Goal: Task Accomplishment & Management: Manage account settings

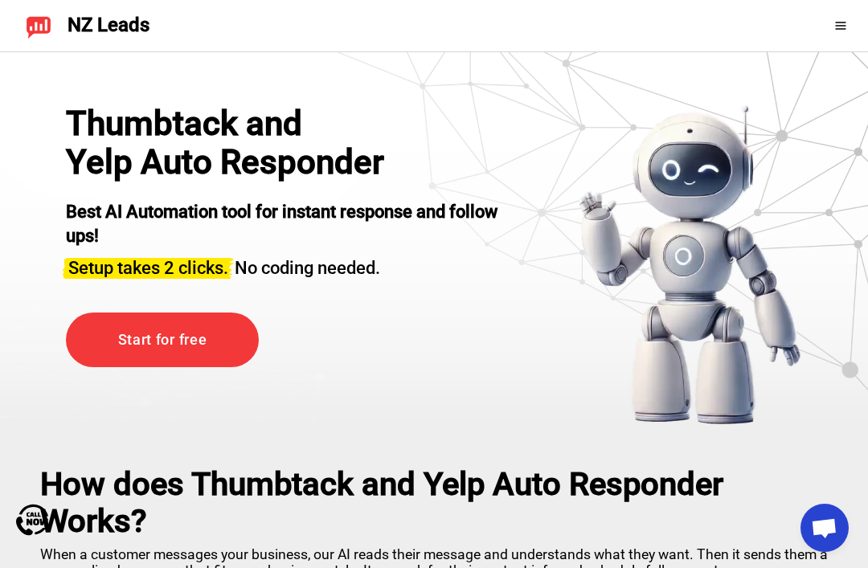
click at [837, 38] on div at bounding box center [819, 26] width 71 height 26
click at [838, 35] on div at bounding box center [819, 26] width 71 height 26
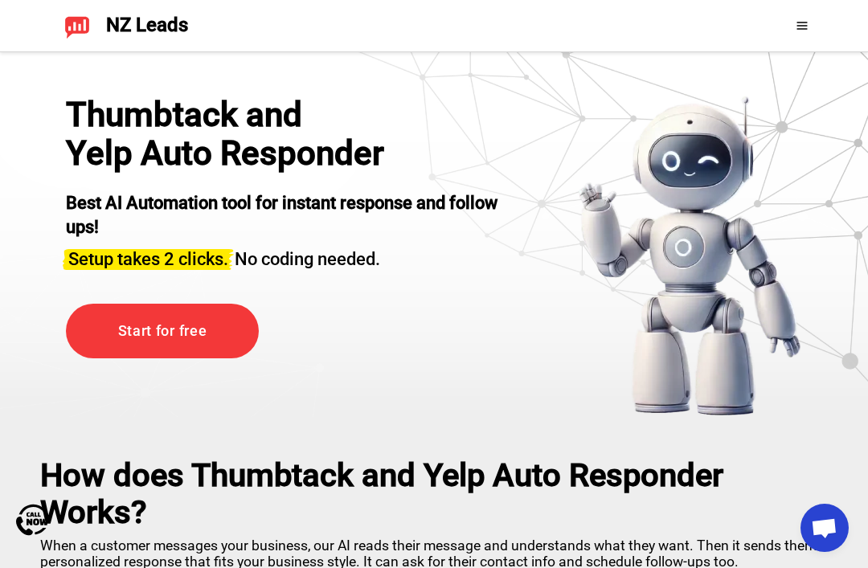
scroll to position [10, 0]
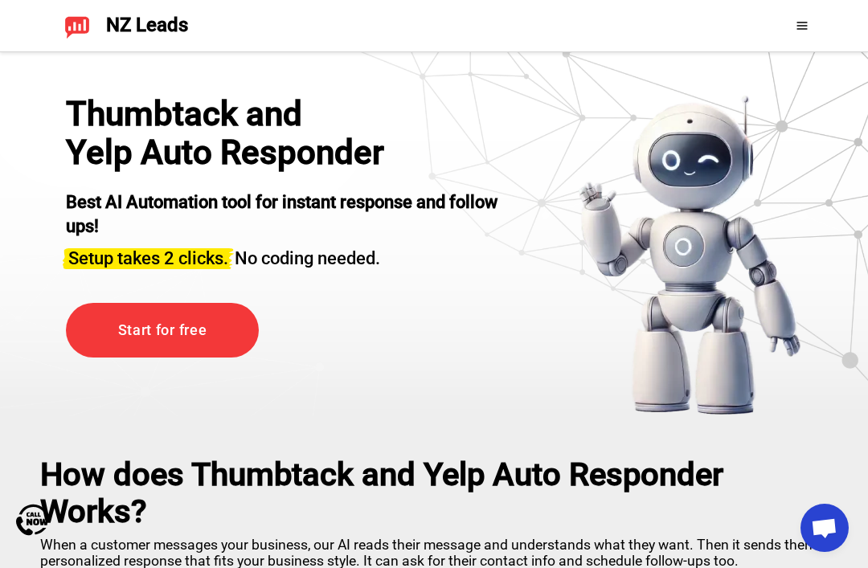
click at [809, 30] on span at bounding box center [805, 25] width 21 height 13
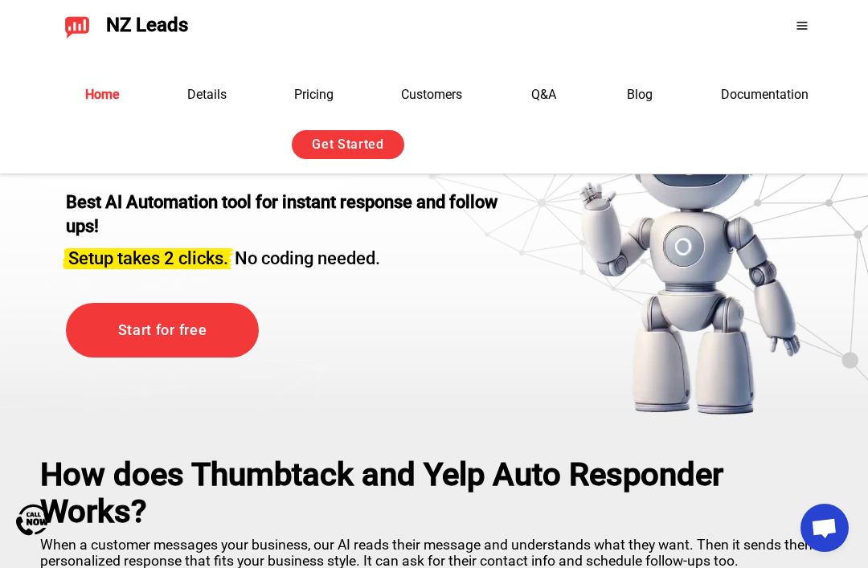
click at [550, 145] on div "Sign in with Google. Opens in new tab" at bounding box center [502, 144] width 148 height 35
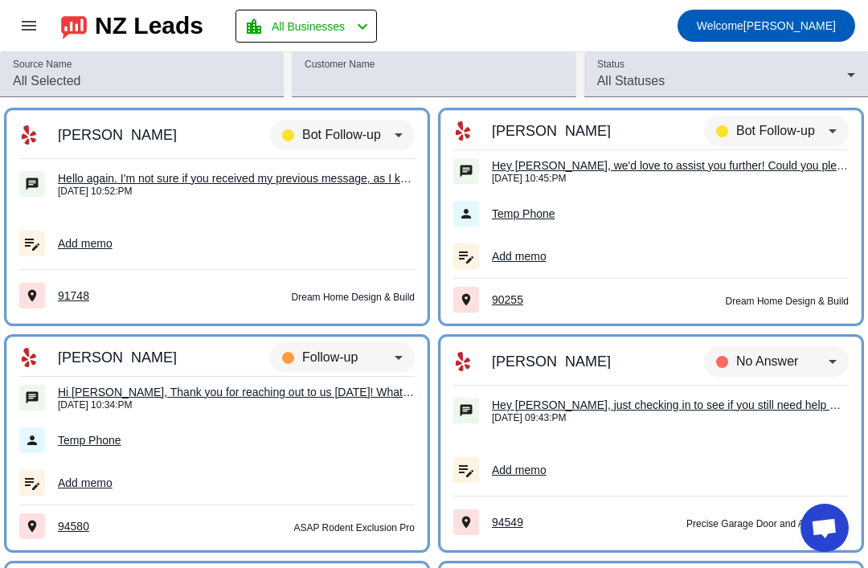
click at [469, 81] on input "Customer Name" at bounding box center [434, 81] width 258 height 19
click at [212, 88] on input "Source Name" at bounding box center [142, 81] width 258 height 19
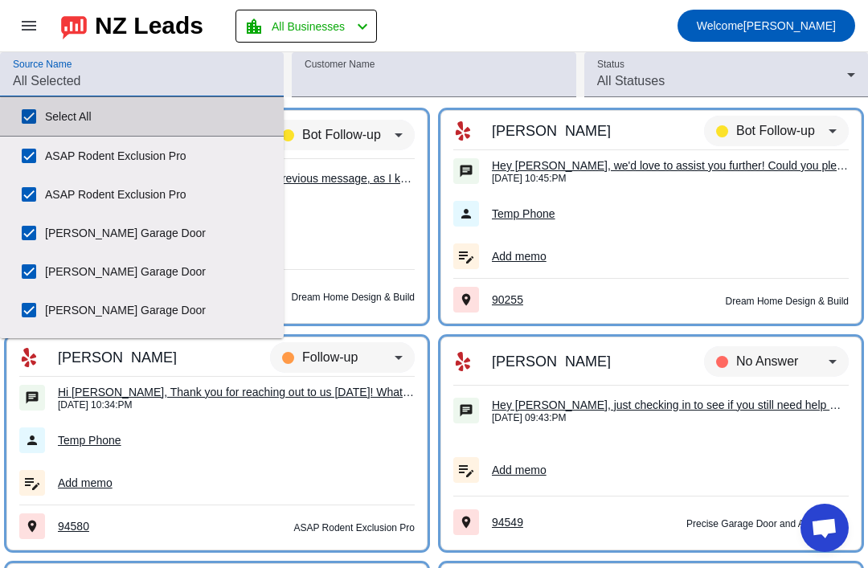
click at [227, 126] on label "Select All" at bounding box center [158, 116] width 226 height 35
click at [45, 126] on input "Select All" at bounding box center [29, 116] width 32 height 32
checkbox input "false"
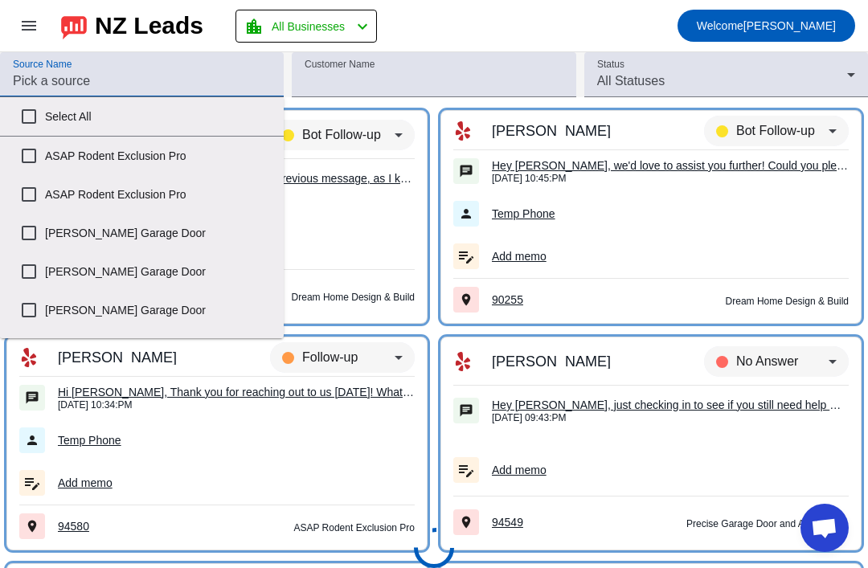
checkbox input "false"
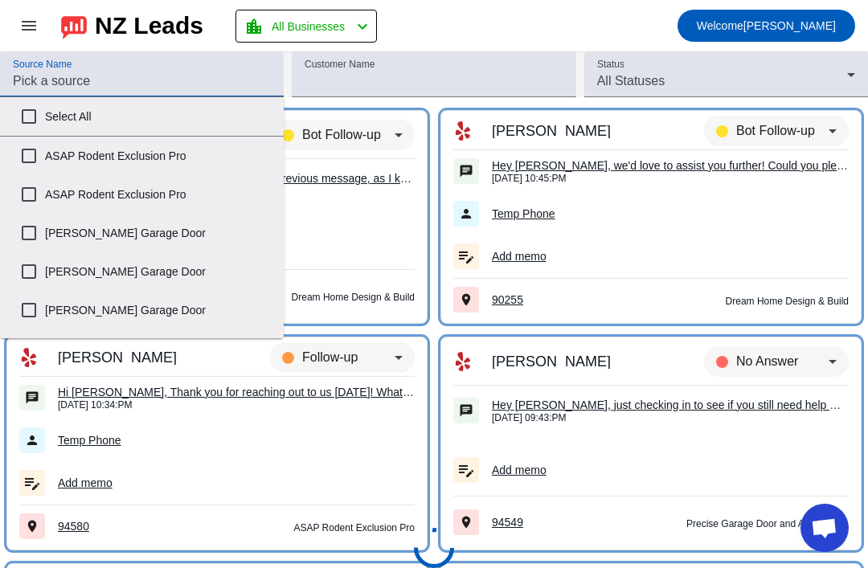
checkbox input "false"
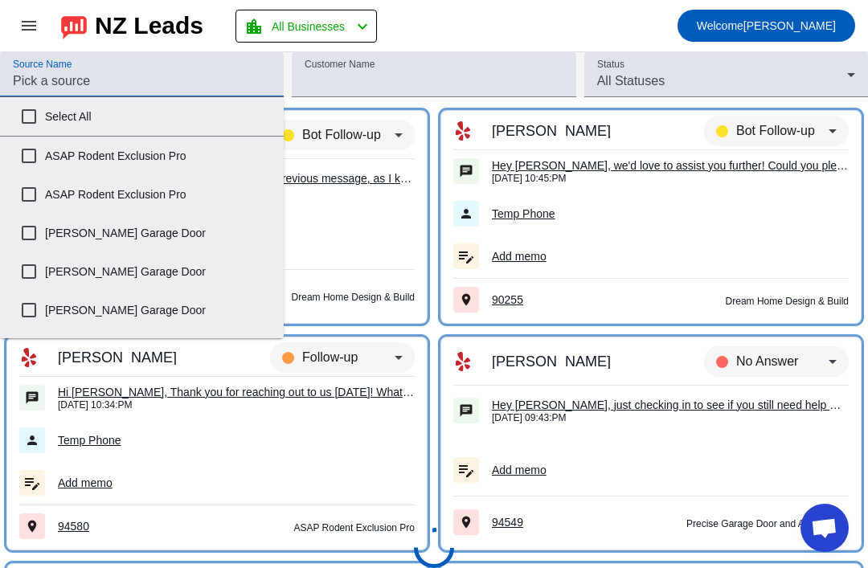
checkbox input "false"
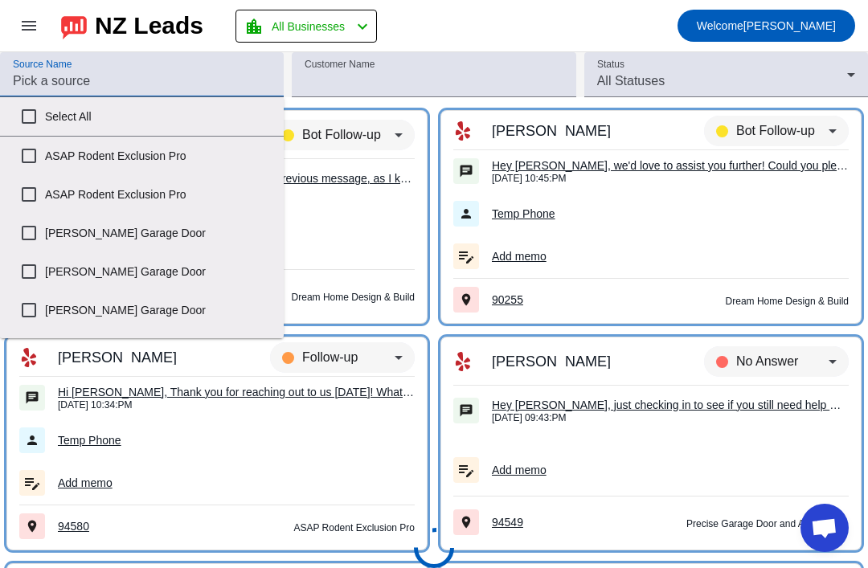
checkbox input "false"
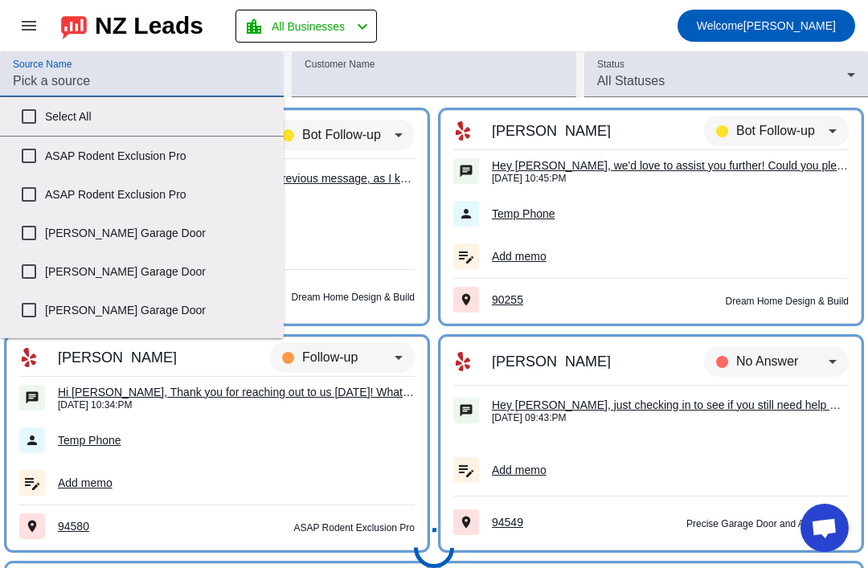
checkbox input "false"
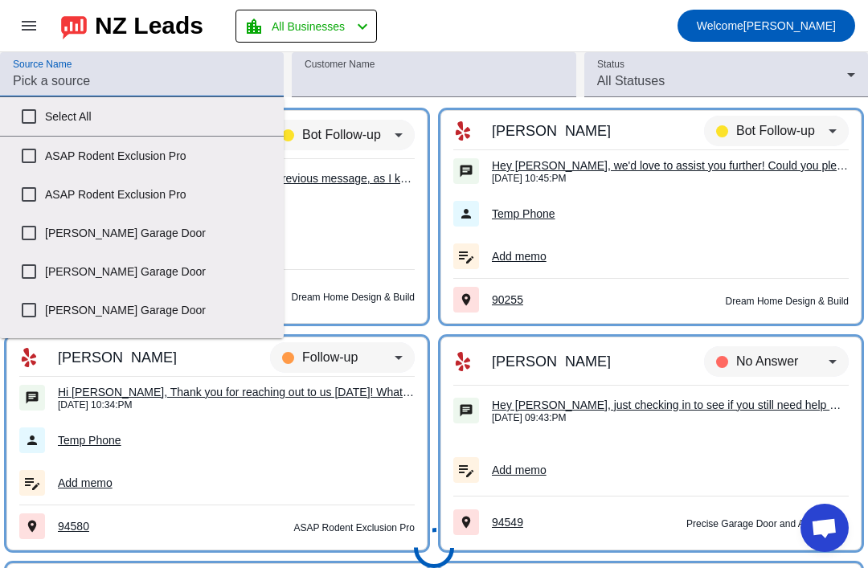
checkbox input "false"
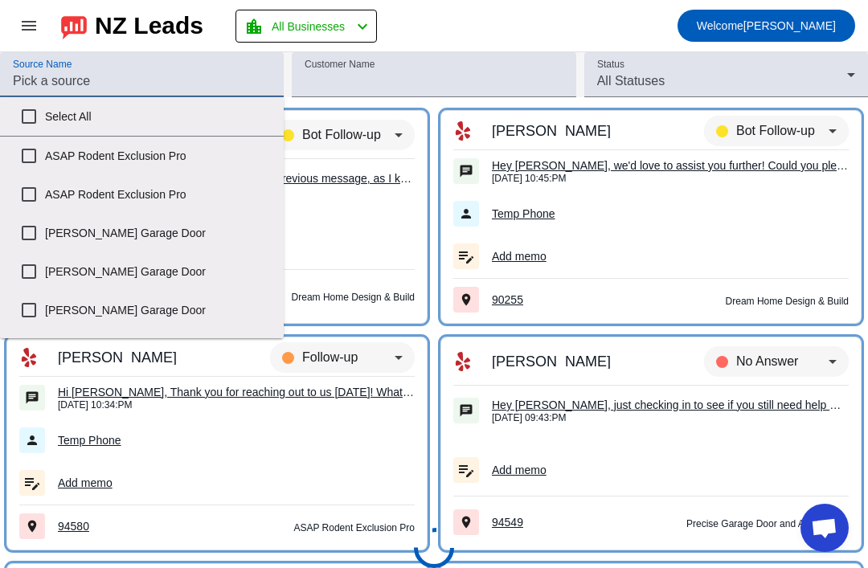
checkbox input "false"
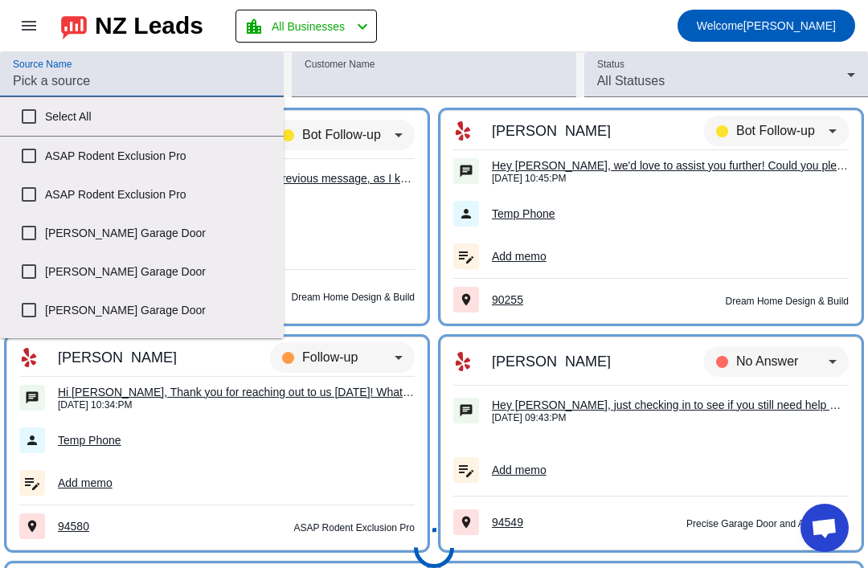
checkbox input "false"
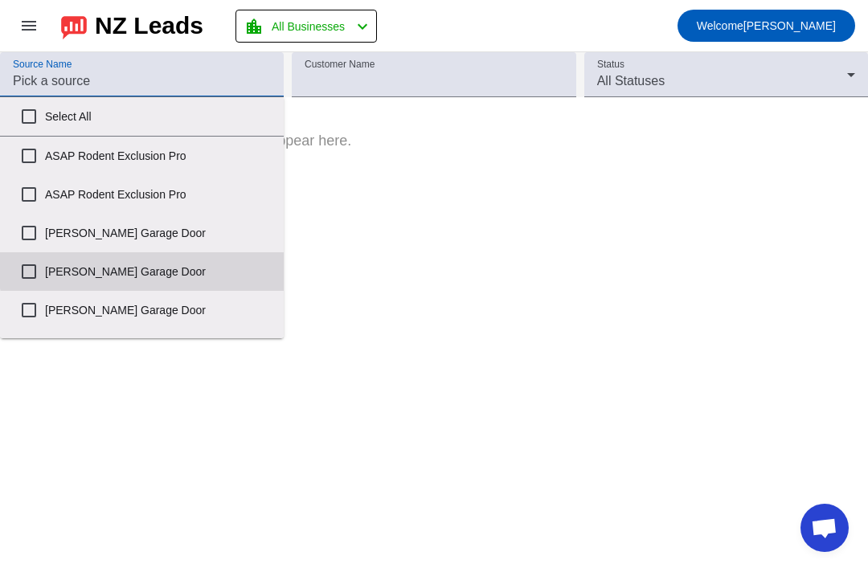
scroll to position [25, 0]
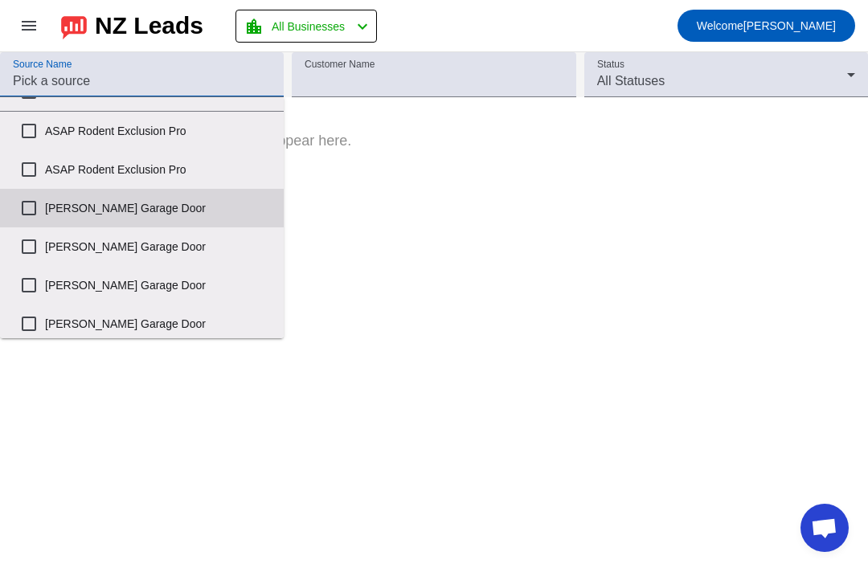
click at [137, 204] on label "[PERSON_NAME] Garage Door" at bounding box center [158, 207] width 226 height 35
click at [45, 204] on input "[PERSON_NAME] Garage Door" at bounding box center [29, 208] width 32 height 32
checkbox input "true"
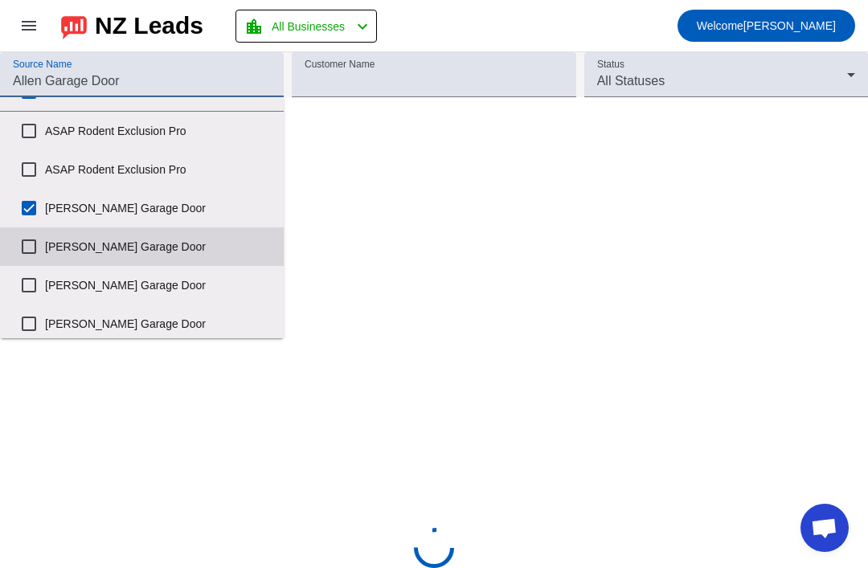
click at [126, 239] on label "[PERSON_NAME] Garage Door" at bounding box center [158, 246] width 226 height 35
click at [45, 239] on input "[PERSON_NAME] Garage Door" at bounding box center [29, 247] width 32 height 32
checkbox input "true"
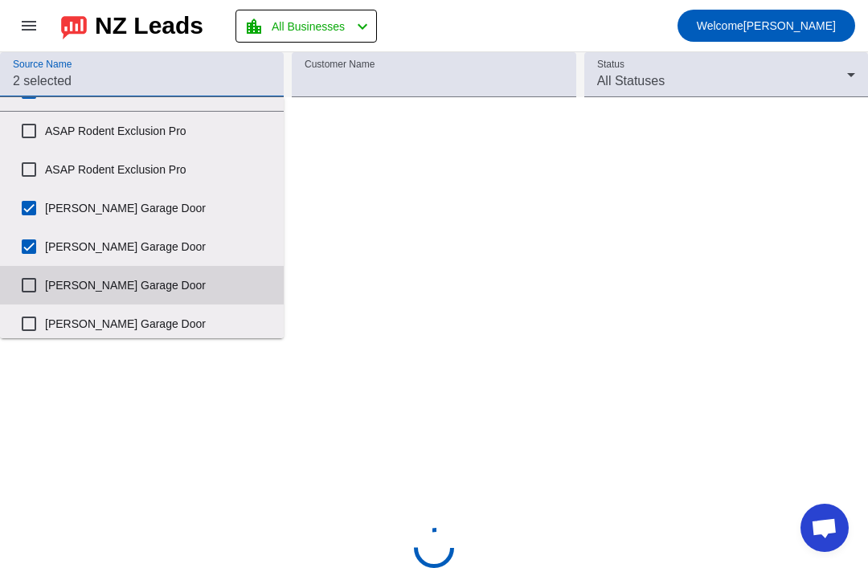
click at [125, 280] on label "[PERSON_NAME] Garage Door" at bounding box center [158, 285] width 226 height 35
click at [45, 280] on input "[PERSON_NAME] Garage Door" at bounding box center [29, 285] width 32 height 32
checkbox input "true"
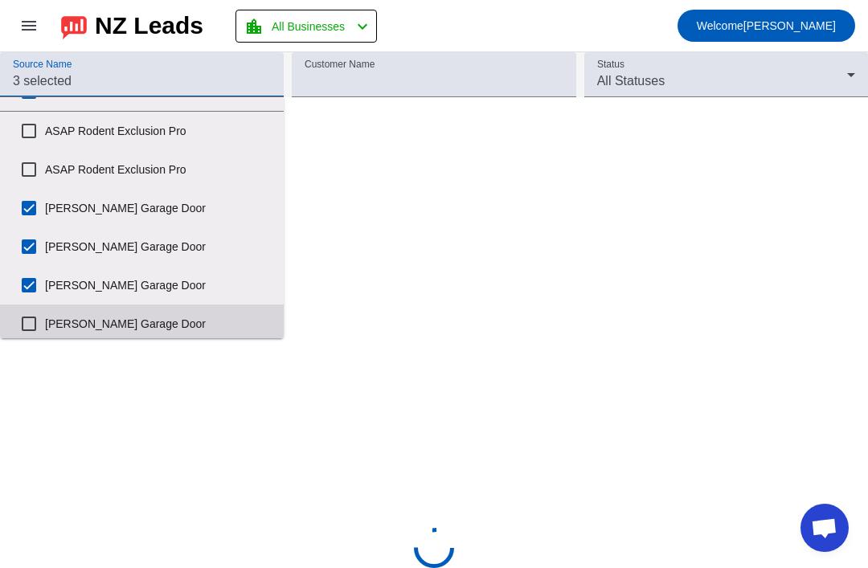
click at [131, 329] on label "[PERSON_NAME] Garage Door" at bounding box center [158, 323] width 226 height 35
click at [45, 329] on input "[PERSON_NAME] Garage Door" at bounding box center [29, 324] width 32 height 32
checkbox input "true"
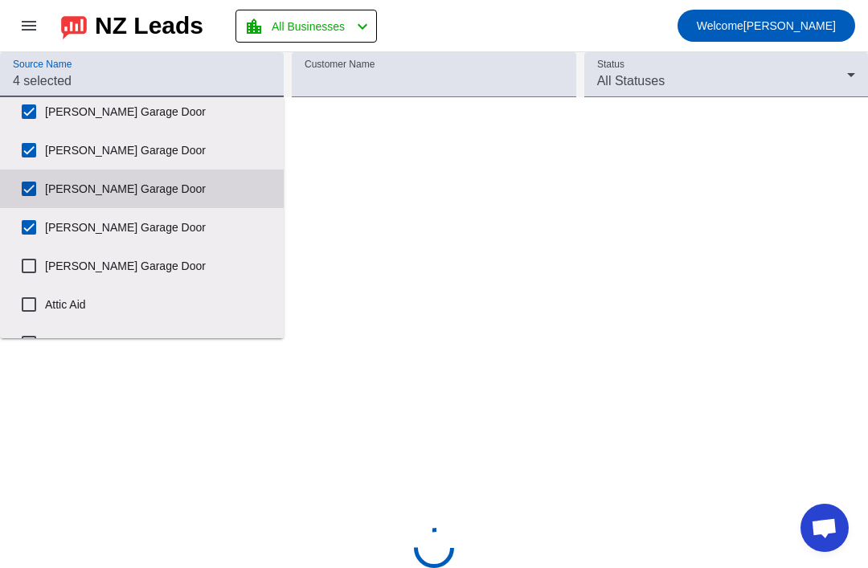
scroll to position [134, 0]
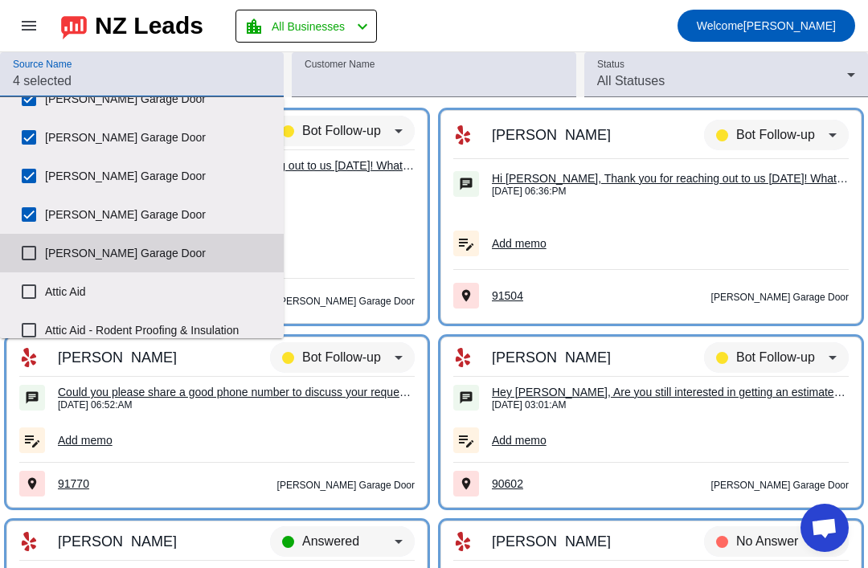
click at [56, 252] on label "[PERSON_NAME] Garage Door" at bounding box center [158, 252] width 226 height 35
click at [45, 252] on input "[PERSON_NAME] Garage Door" at bounding box center [29, 253] width 32 height 32
checkbox input "true"
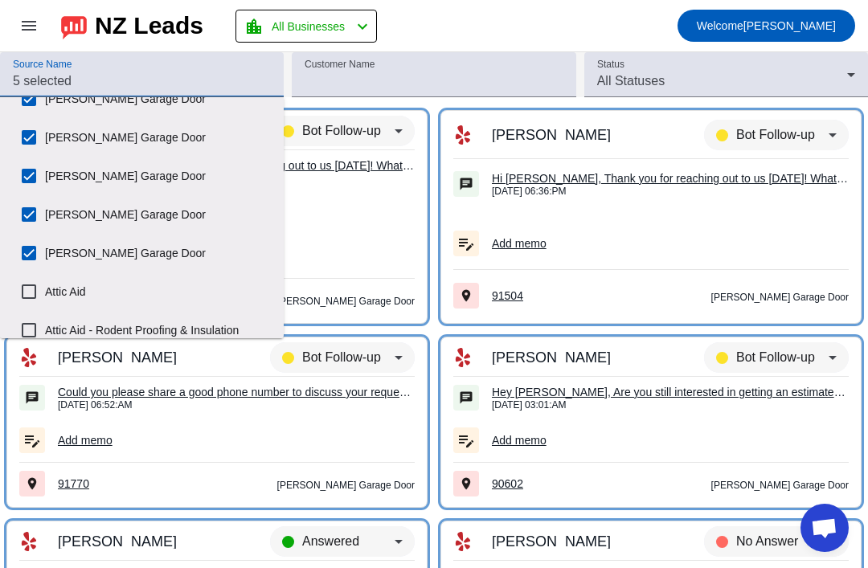
click at [468, 27] on mat-toolbar-row "menu NZ Leads location_city All Businesses chevron_left Welcome [PERSON_NAME]" at bounding box center [434, 25] width 868 height 51
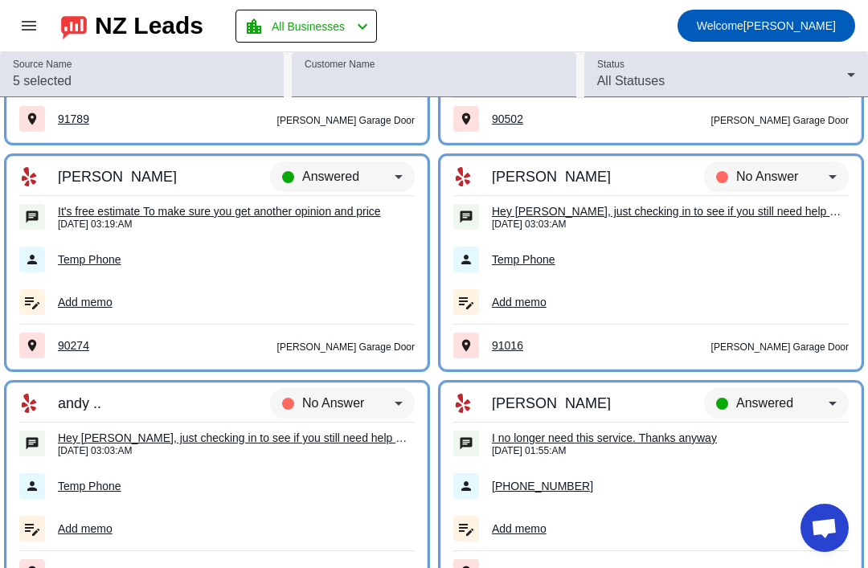
scroll to position [823, 0]
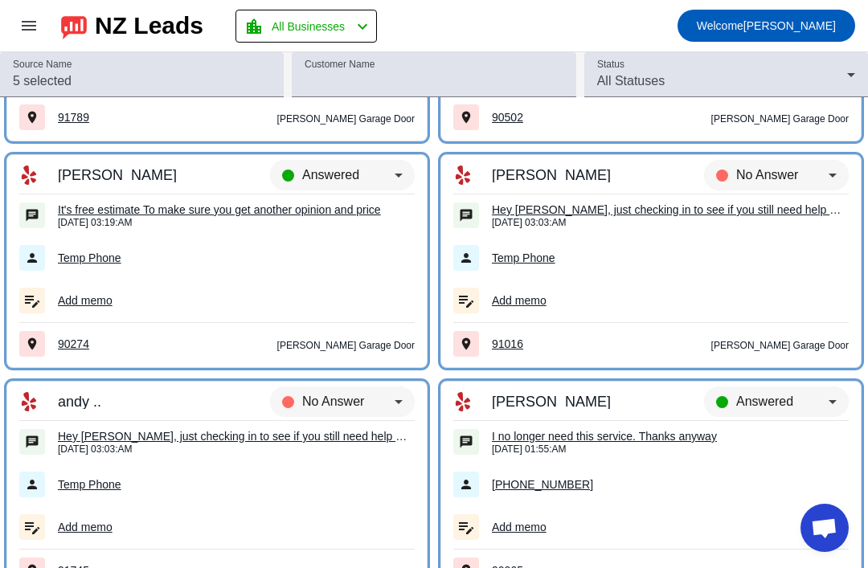
click at [322, 212] on div "It's free estimate To make sure you get another opinion and price" at bounding box center [236, 209] width 357 height 14
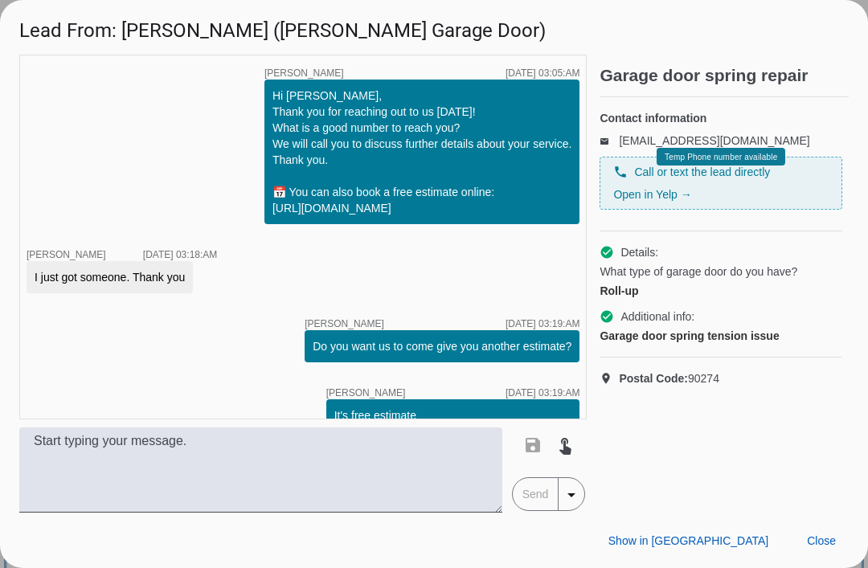
scroll to position [42, 0]
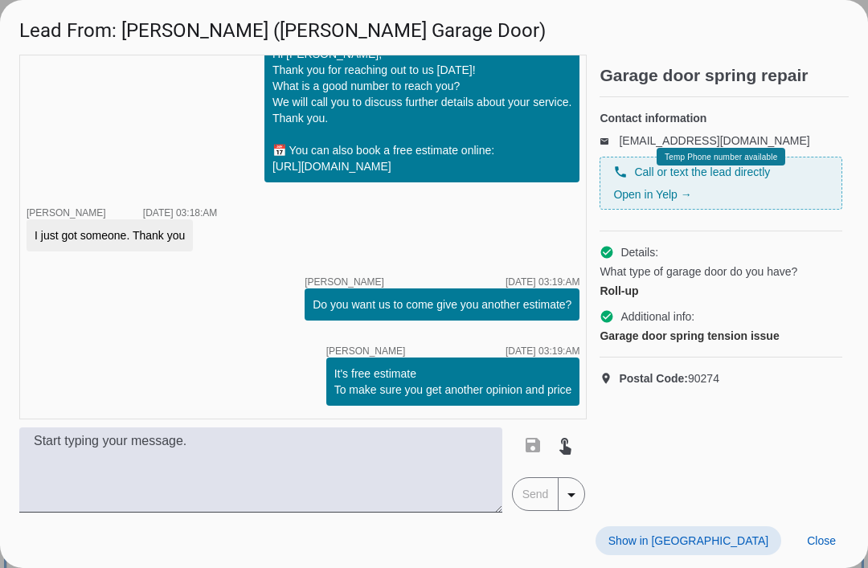
click at [691, 198] on div "phone Call or text the lead directly Open in Yelp →" at bounding box center [720, 183] width 215 height 39
click at [751, 161] on span "Temp Phone number available" at bounding box center [720, 157] width 112 height 9
click at [816, 210] on div "phone Call or text the lead directly Open in Yelp → Temp Phone number available" at bounding box center [720, 183] width 243 height 53
click at [863, 509] on div "timer close [PERSON_NAME] [DATE] 03:05:AM Hi [PERSON_NAME], Thank you for reach…" at bounding box center [434, 284] width 868 height 458
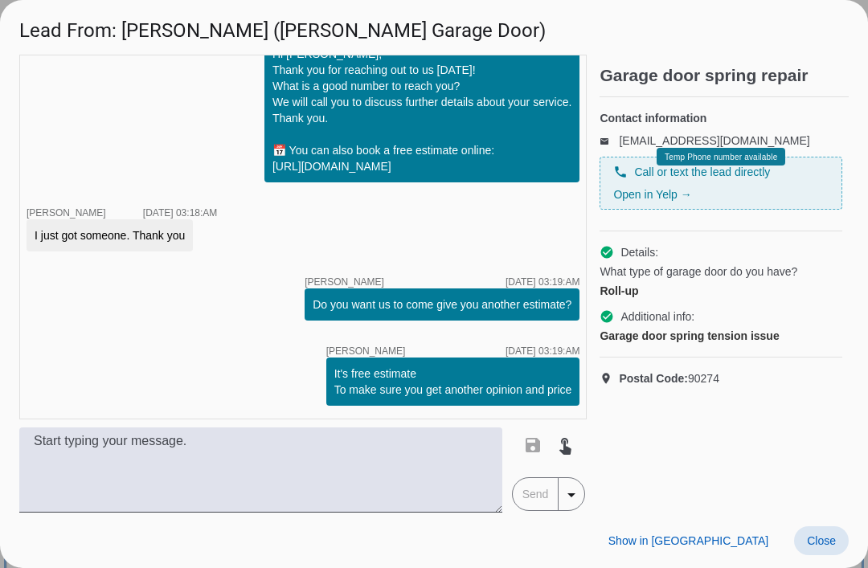
click at [830, 529] on span at bounding box center [821, 540] width 55 height 29
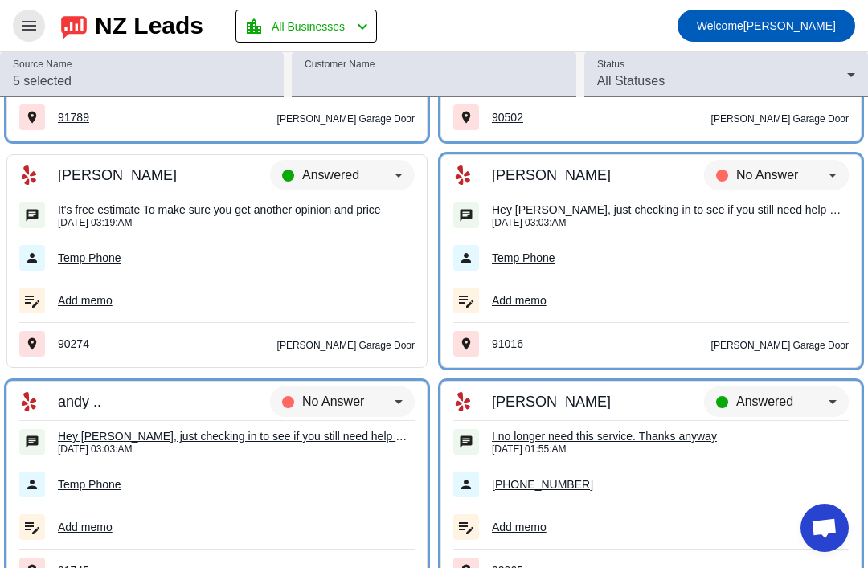
click at [28, 27] on mat-icon "menu" at bounding box center [28, 25] width 19 height 19
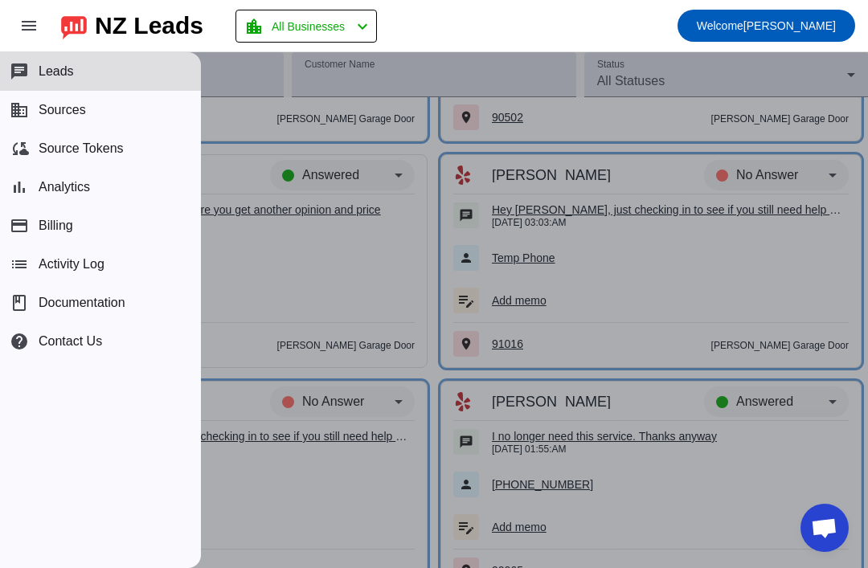
click at [154, 159] on button "cloud_sync Source Tokens" at bounding box center [100, 148] width 201 height 39
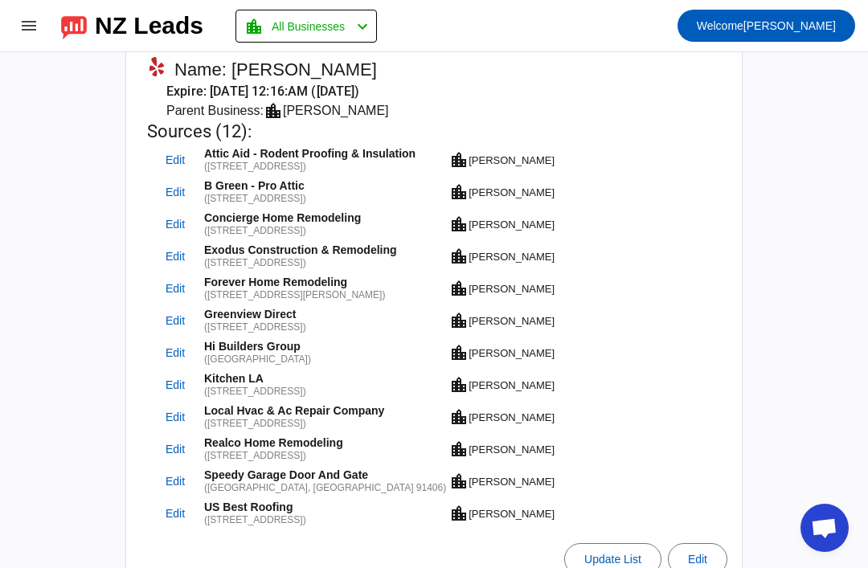
scroll to position [89, 0]
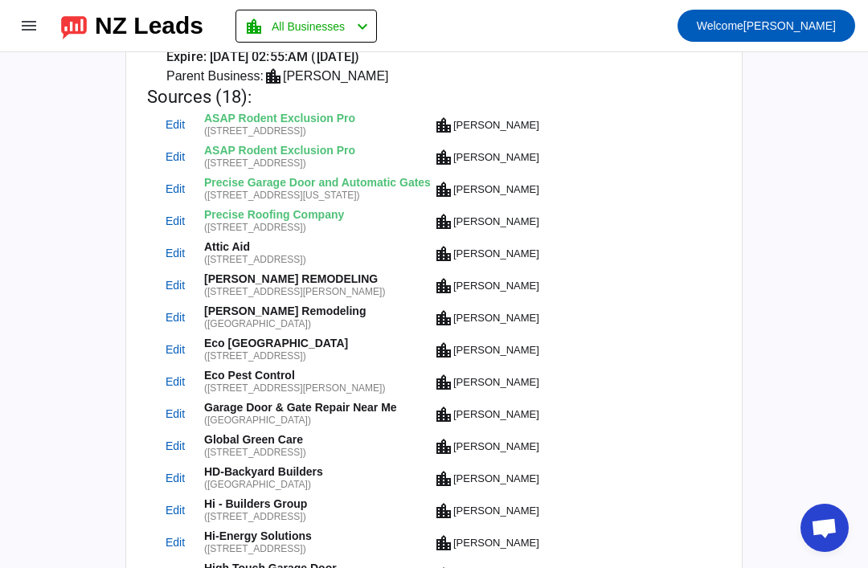
scroll to position [688, 0]
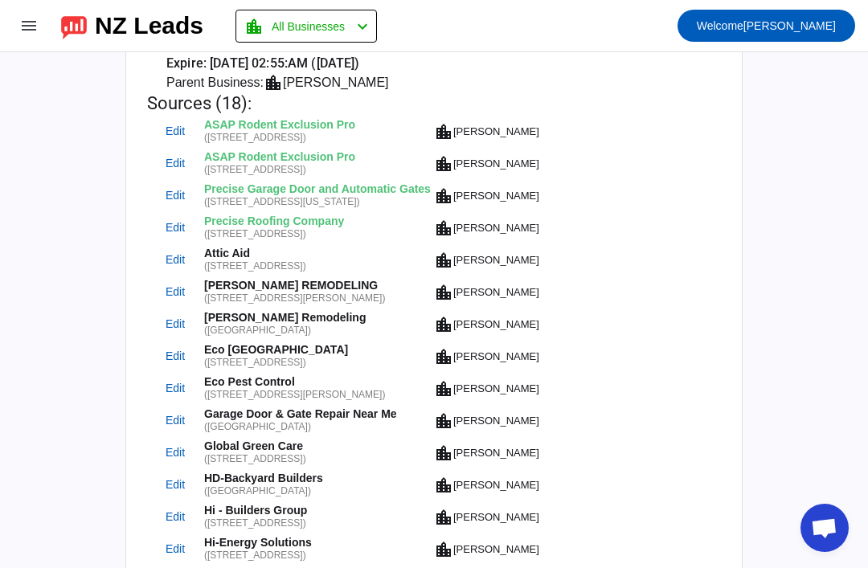
click at [529, 126] on mat-card-header "Name: Dan Ha Expire: 3/19/2028, 02:55:AM (in 2 years, 6 months) Parent Business…" at bounding box center [433, 358] width 599 height 685
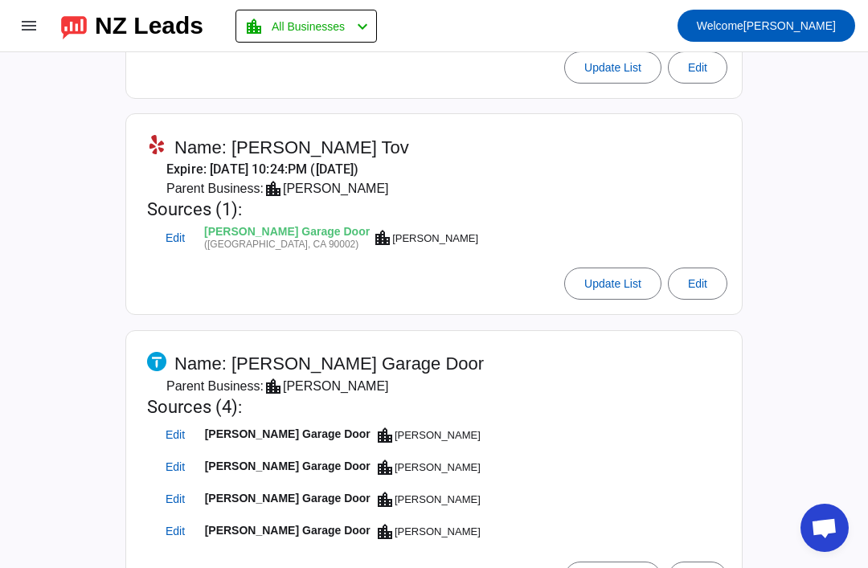
scroll to position [1346, 0]
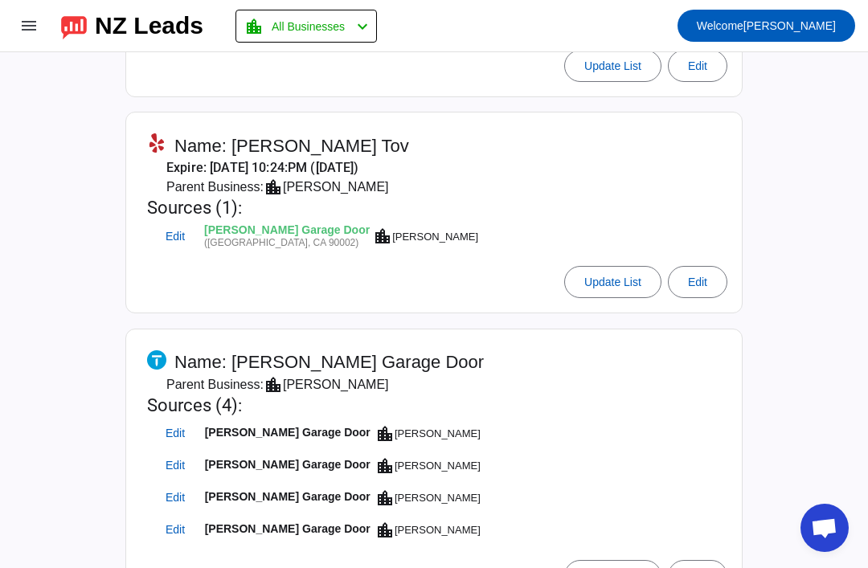
click at [698, 277] on span "Edit" at bounding box center [697, 282] width 19 height 13
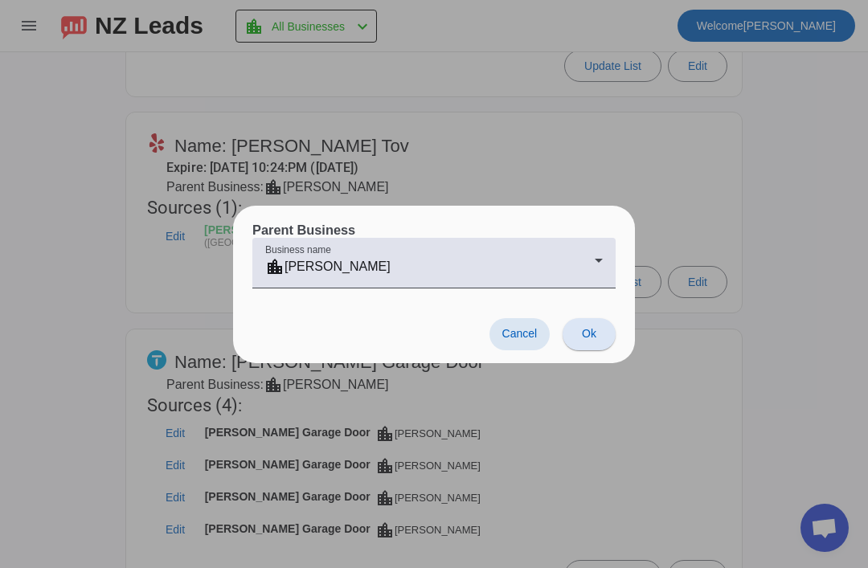
click at [502, 332] on span "Cancel" at bounding box center [519, 333] width 35 height 13
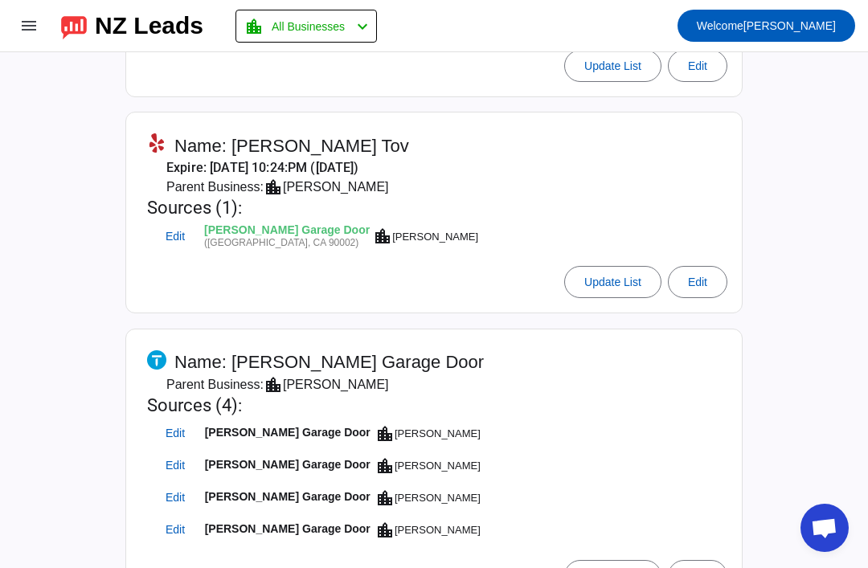
click at [602, 276] on span "Update List" at bounding box center [612, 282] width 57 height 13
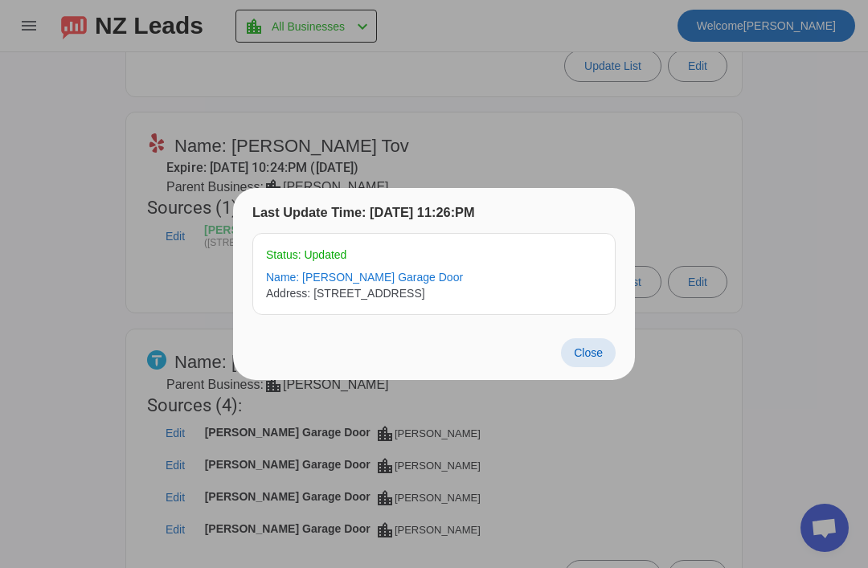
click at [588, 362] on span at bounding box center [588, 352] width 55 height 29
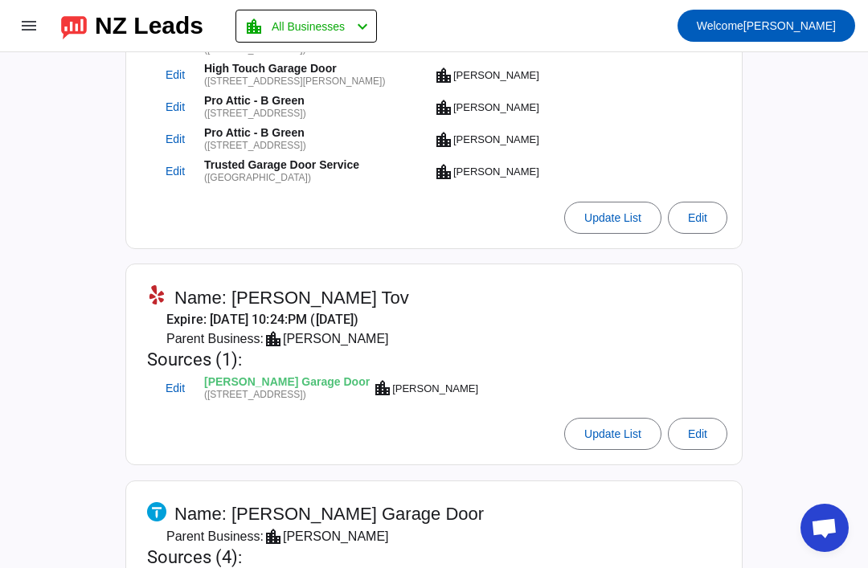
scroll to position [1178, 0]
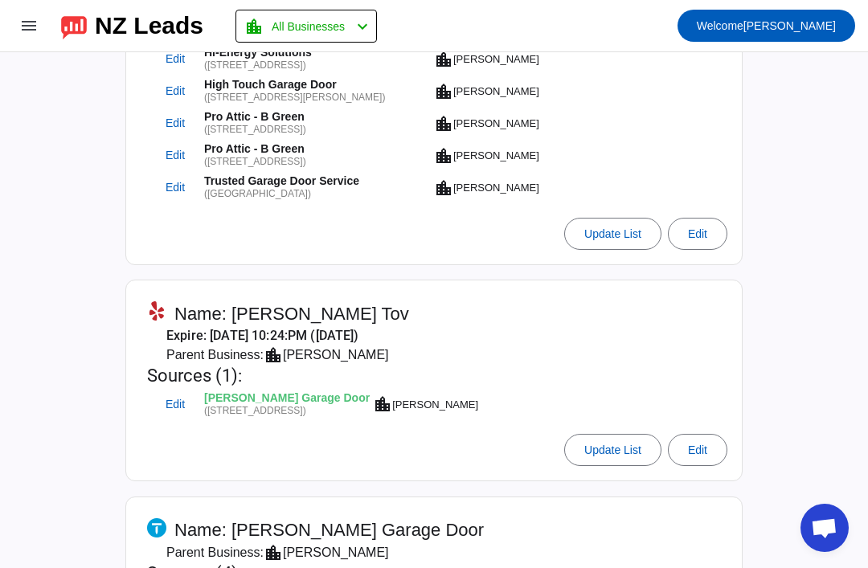
click at [263, 398] on div "[PERSON_NAME] Garage Door" at bounding box center [287, 399] width 166 height 13
click at [224, 303] on span "Name: [PERSON_NAME] Tov" at bounding box center [291, 314] width 235 height 22
click at [156, 335] on mat-card-subtitle "Expire: [DATE] 10:24:PM ([DATE])" at bounding box center [313, 335] width 333 height 19
click at [170, 407] on span "Edit" at bounding box center [175, 404] width 19 height 10
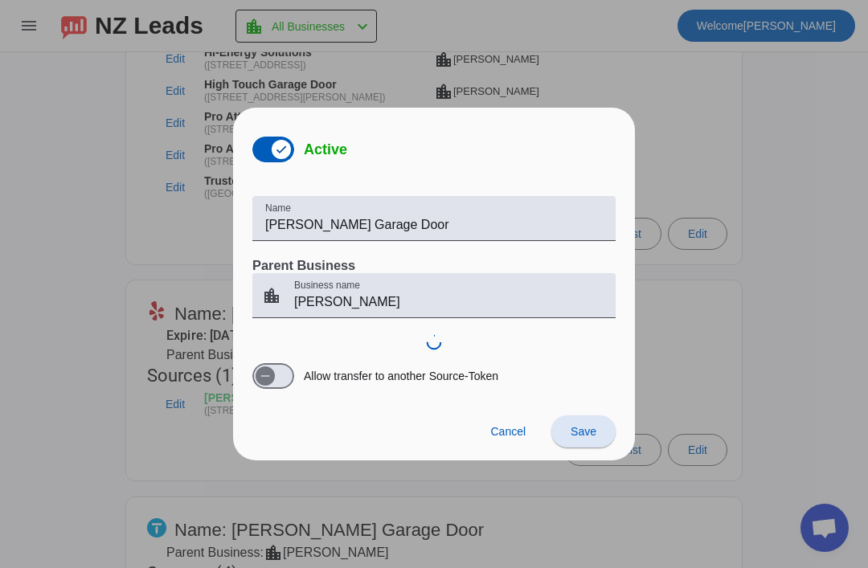
click at [115, 427] on div at bounding box center [434, 284] width 868 height 568
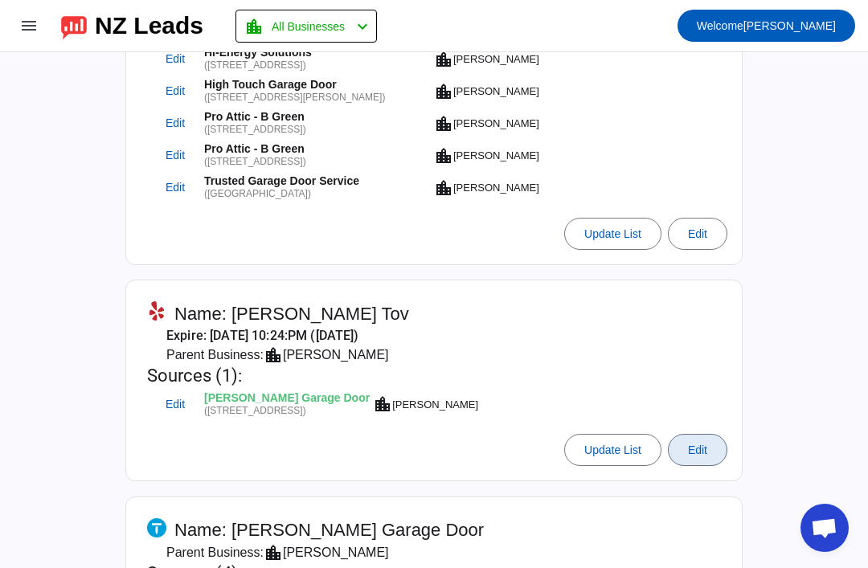
click at [689, 444] on span "Edit" at bounding box center [697, 450] width 19 height 13
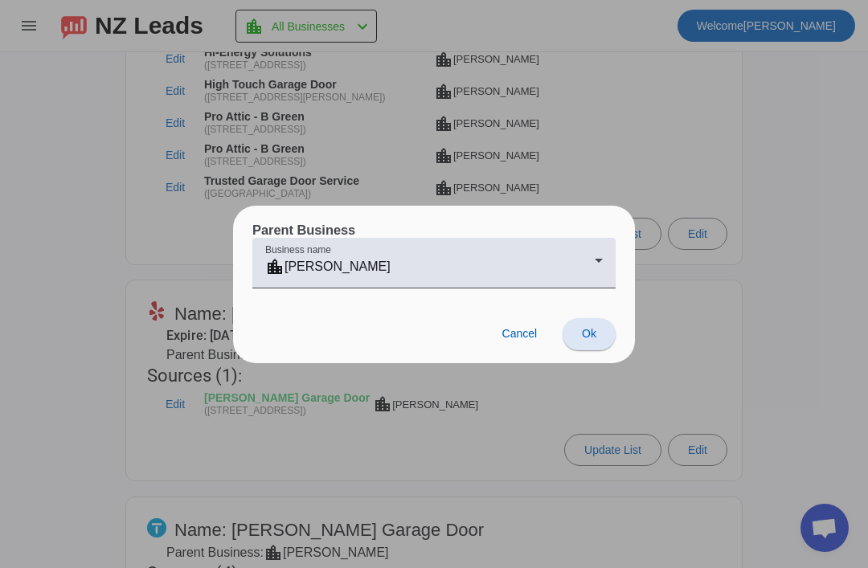
click at [521, 334] on span "Cancel" at bounding box center [519, 333] width 35 height 13
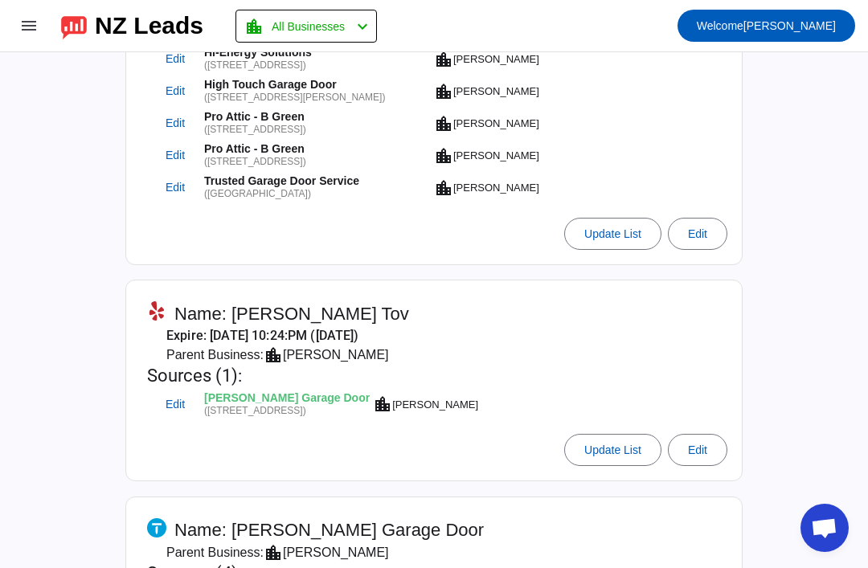
click at [262, 306] on span "Name: [PERSON_NAME] Tov" at bounding box center [291, 314] width 235 height 22
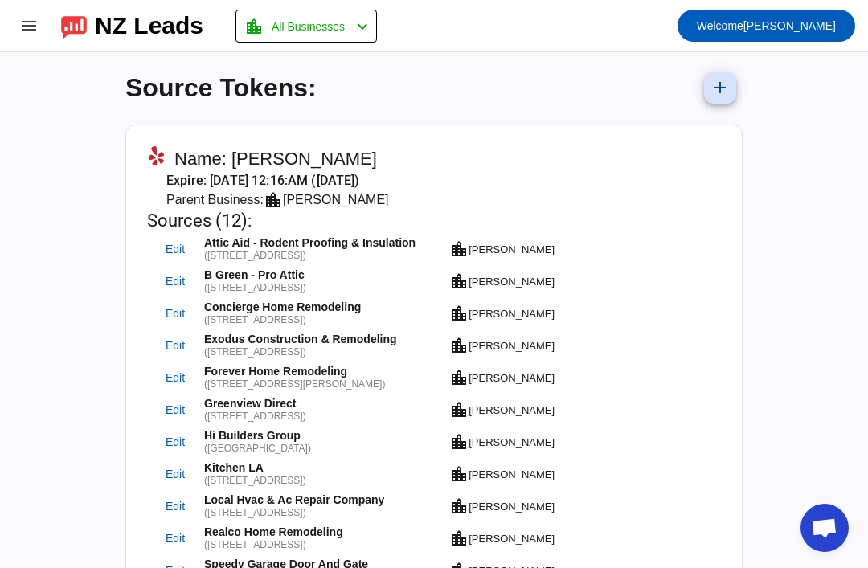
scroll to position [0, 0]
click at [32, 24] on mat-icon "menu" at bounding box center [28, 25] width 19 height 19
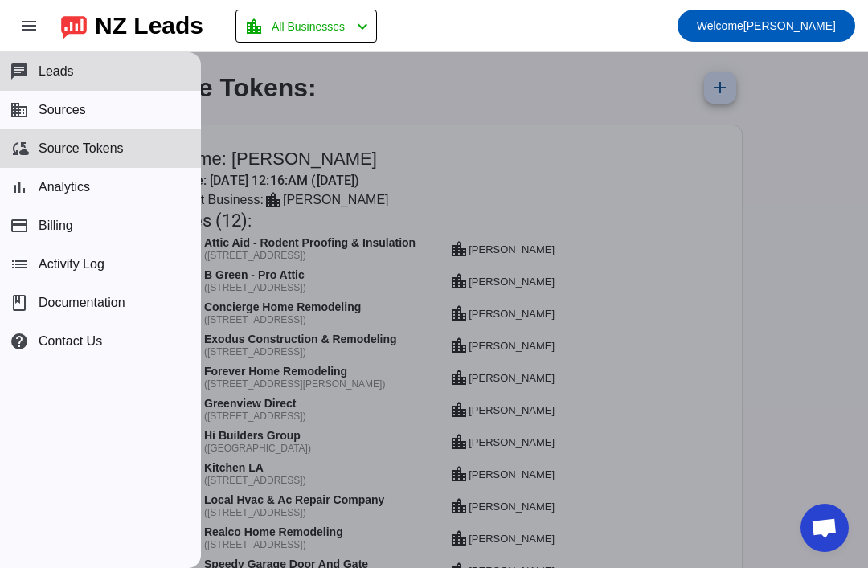
click at [37, 115] on button "business Sources" at bounding box center [100, 110] width 201 height 39
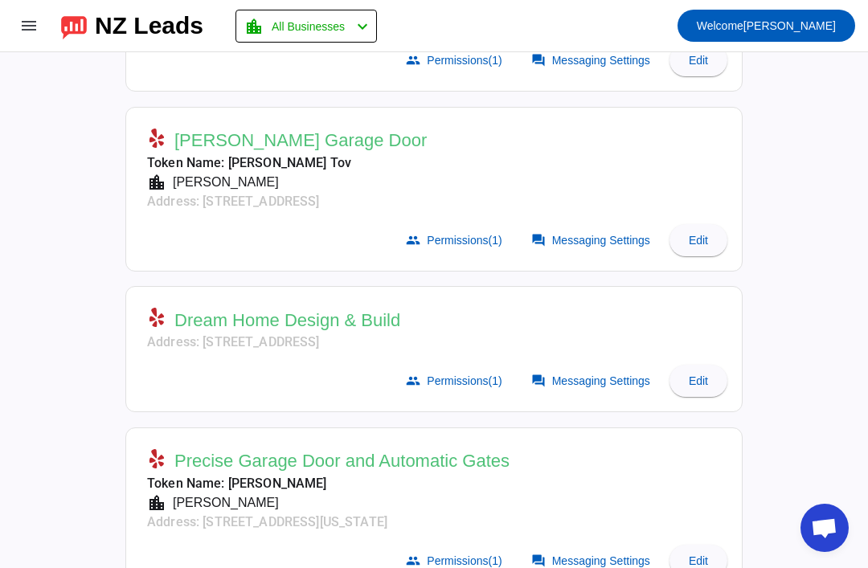
scroll to position [455, 0]
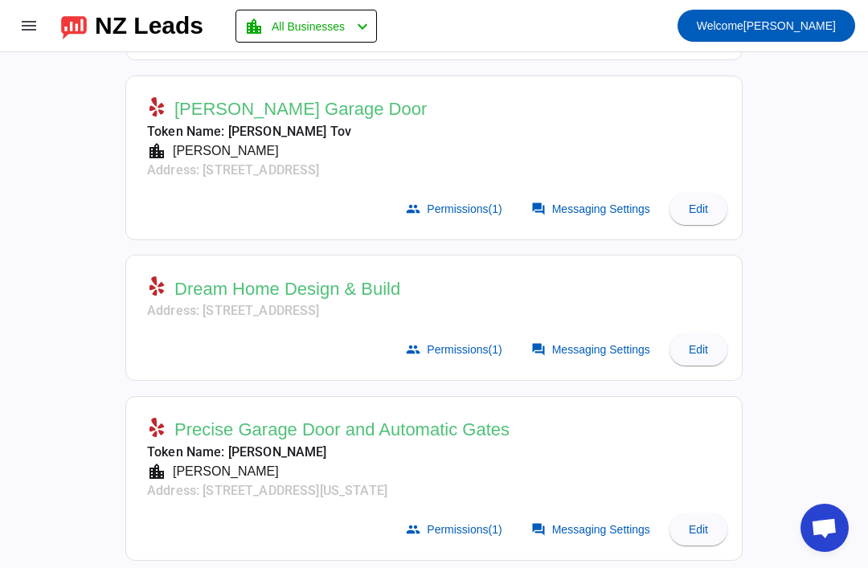
click at [565, 212] on span "Messaging Settings" at bounding box center [601, 208] width 98 height 13
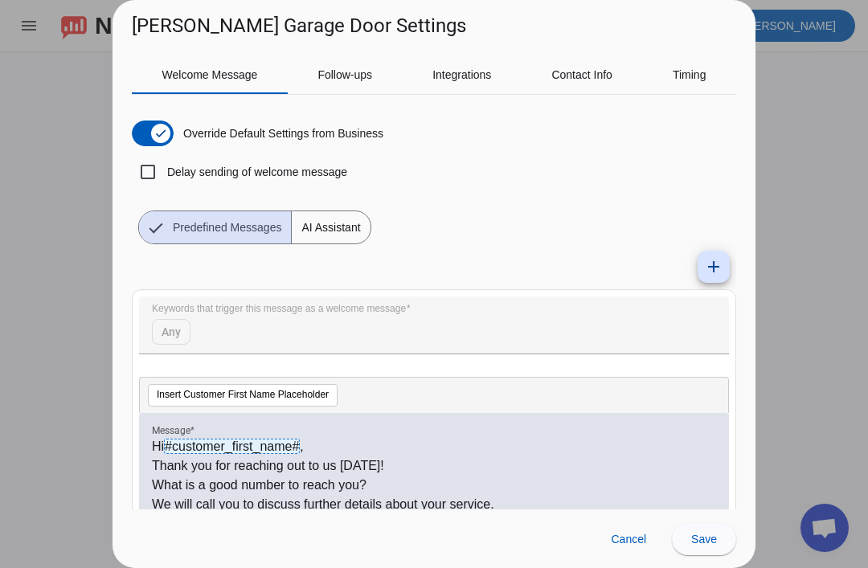
click at [353, 222] on span "AI Assistant" at bounding box center [331, 227] width 78 height 32
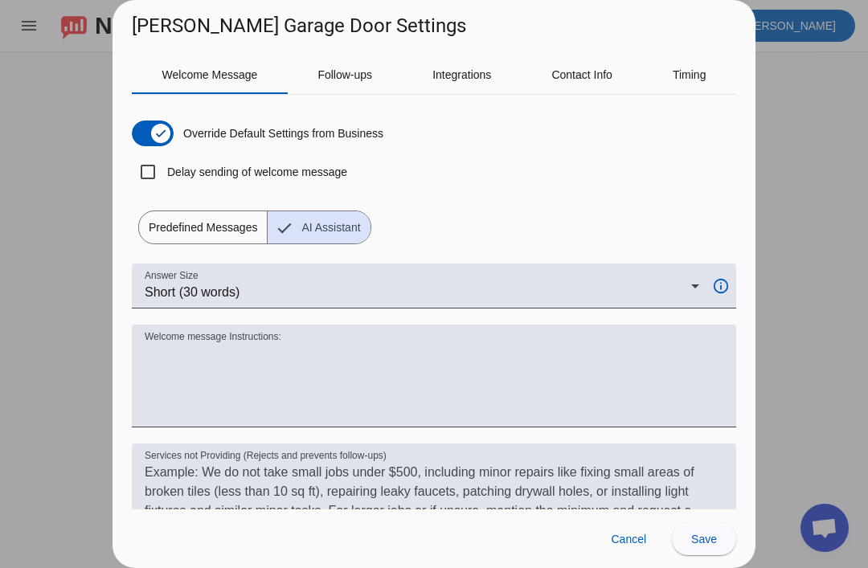
scroll to position [0, 0]
click at [190, 235] on span "Predefined Messages" at bounding box center [203, 227] width 128 height 32
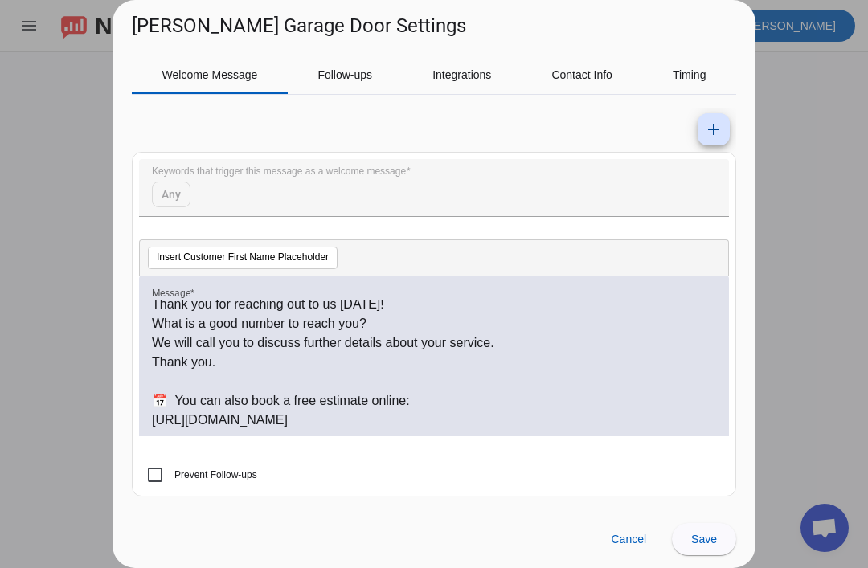
scroll to position [24, 0]
click at [157, 425] on p "https://shorturl.at/NNVfJ" at bounding box center [434, 420] width 564 height 19
click at [173, 411] on p "https://shorturl.at/NNVfJ" at bounding box center [434, 420] width 564 height 19
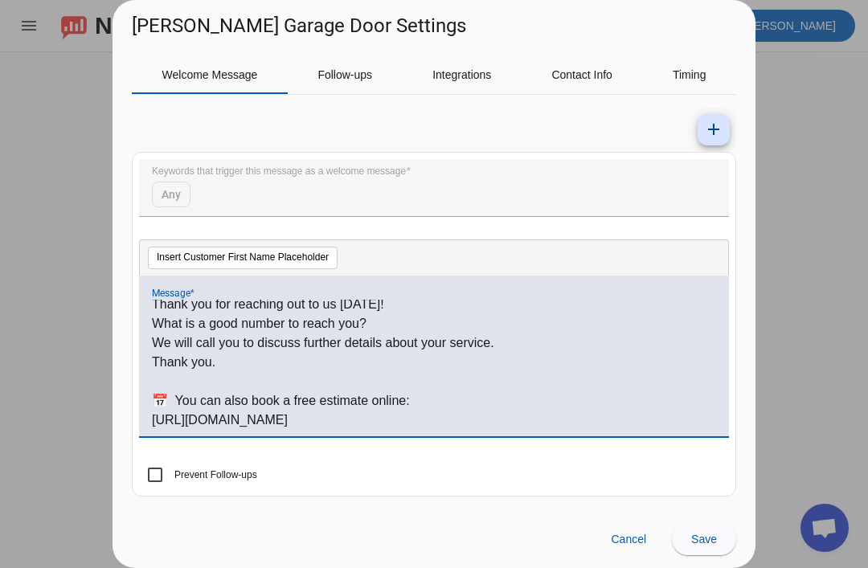
click at [159, 419] on p "https://shorturl.at/NNVfJ" at bounding box center [434, 420] width 564 height 19
click at [158, 419] on p "https://shorturl.at/NNVfJ" at bounding box center [434, 420] width 564 height 19
copy p "https://shorturl.at/NNVfJ"
click at [620, 67] on div "Contact Info" at bounding box center [581, 74] width 121 height 39
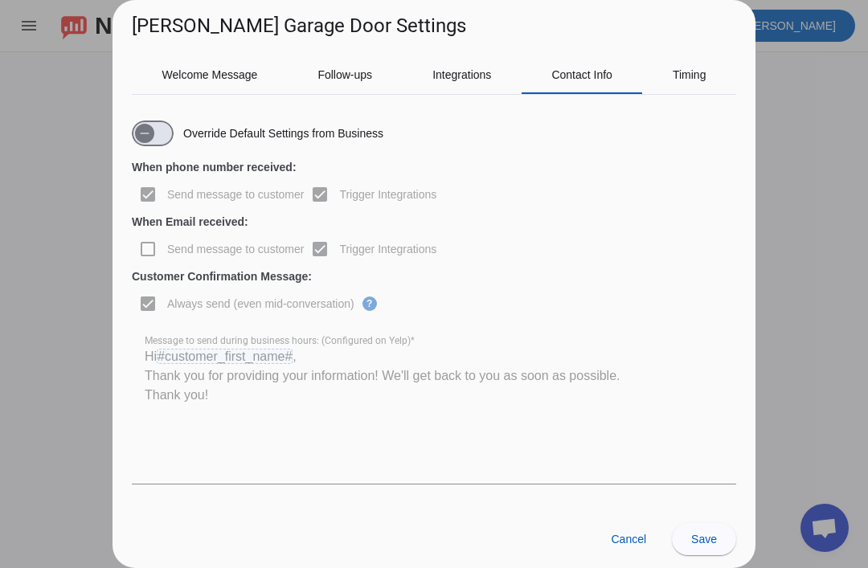
scroll to position [0, 0]
click at [705, 62] on span "Timing" at bounding box center [689, 74] width 34 height 39
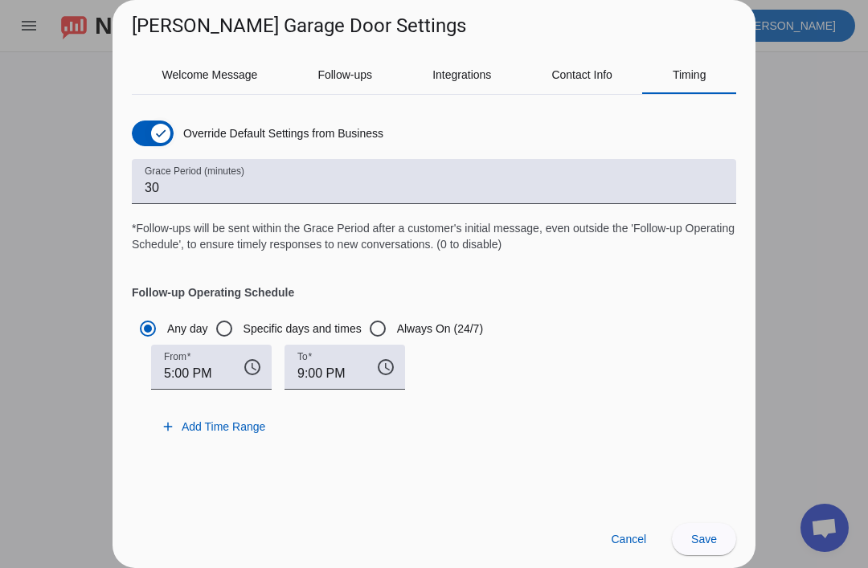
click at [161, 124] on span "button" at bounding box center [160, 133] width 19 height 19
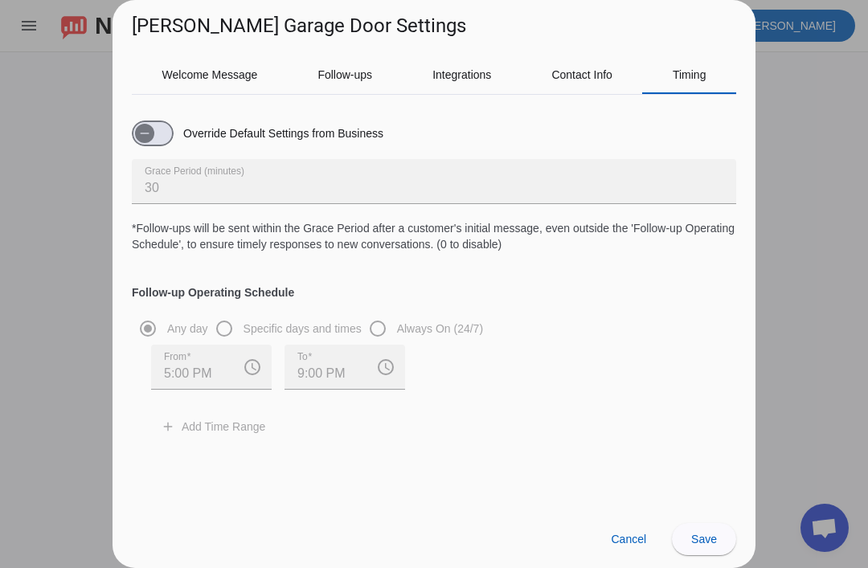
click at [709, 554] on span at bounding box center [704, 539] width 64 height 39
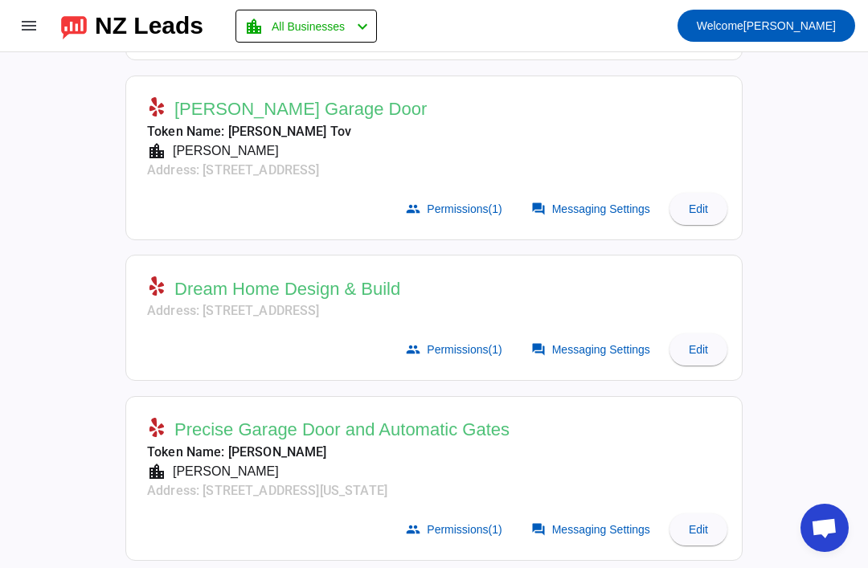
click at [634, 202] on span "Messaging Settings" at bounding box center [601, 208] width 98 height 13
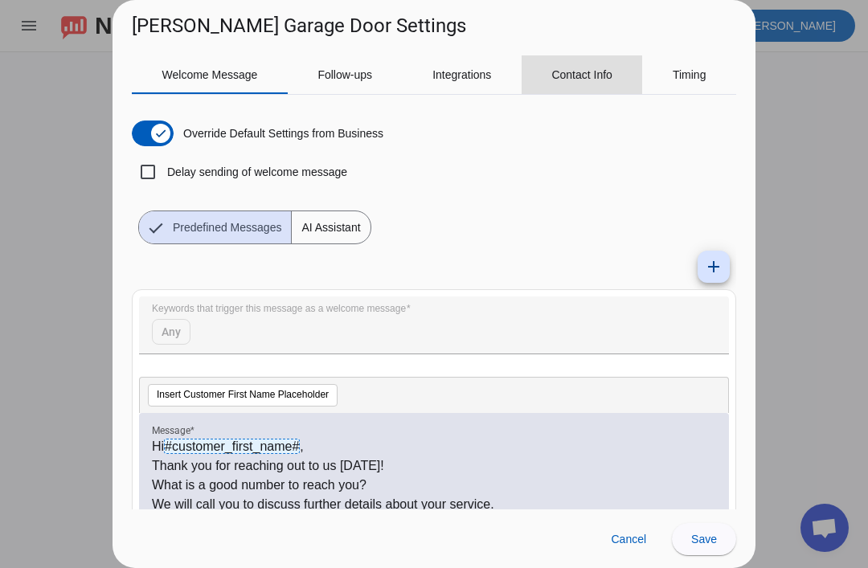
click at [604, 80] on span "Contact Info" at bounding box center [581, 74] width 61 height 11
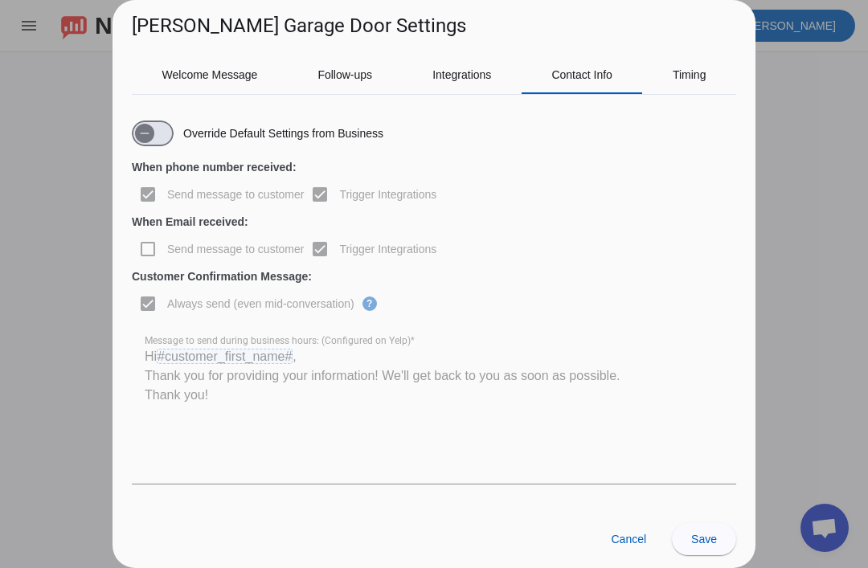
click at [676, 83] on span "Timing" at bounding box center [689, 74] width 34 height 39
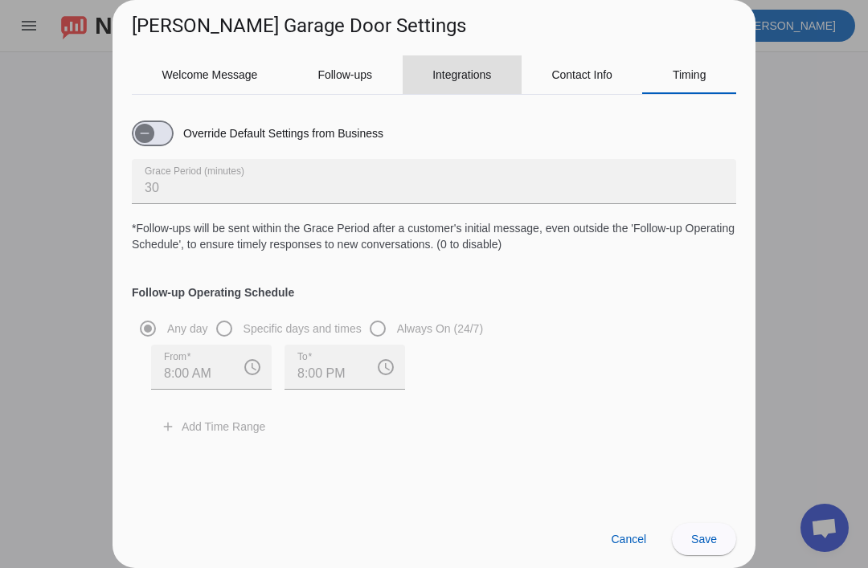
click at [471, 76] on span "Integrations" at bounding box center [461, 74] width 59 height 11
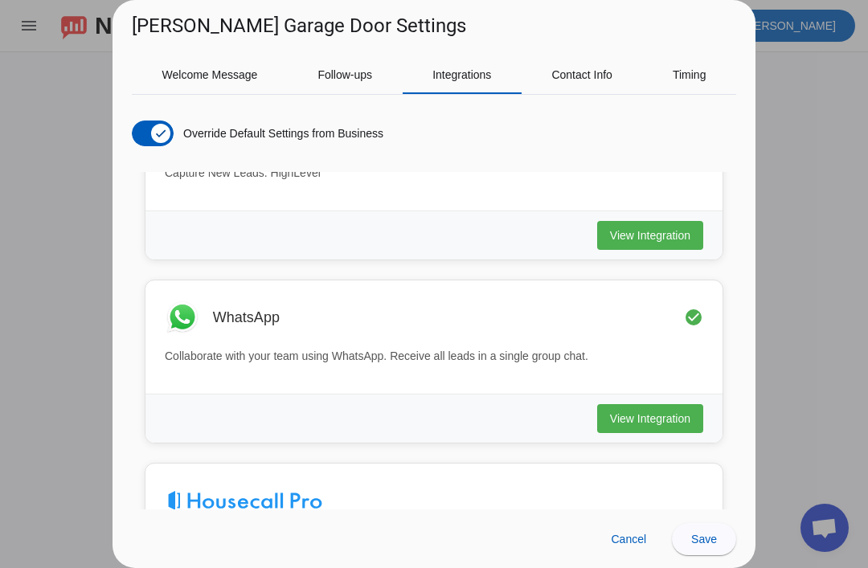
scroll to position [86, 0]
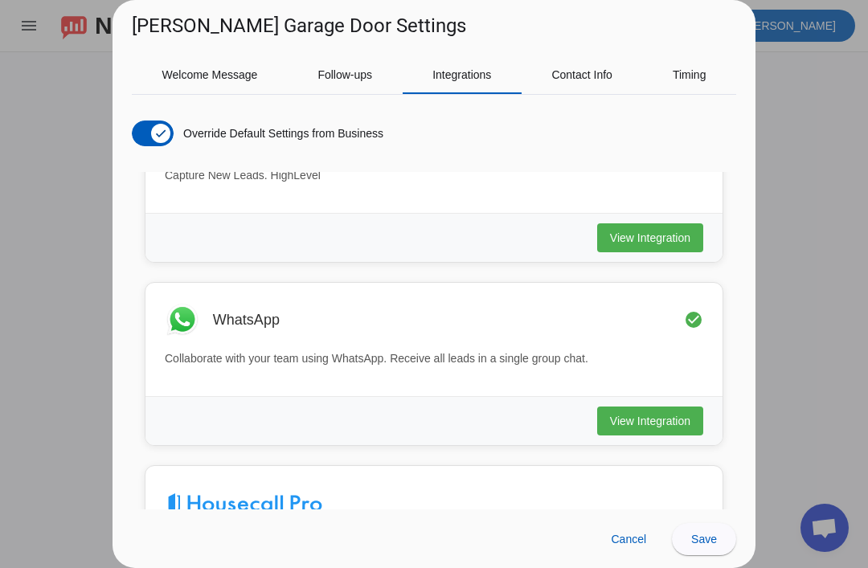
click at [677, 239] on span "View Integration" at bounding box center [650, 238] width 80 height 16
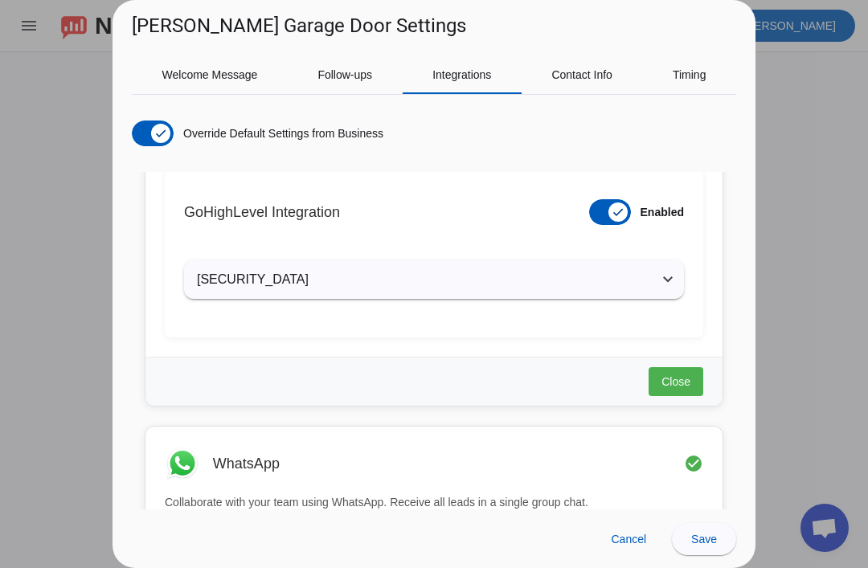
click at [671, 279] on icon at bounding box center [667, 279] width 19 height 19
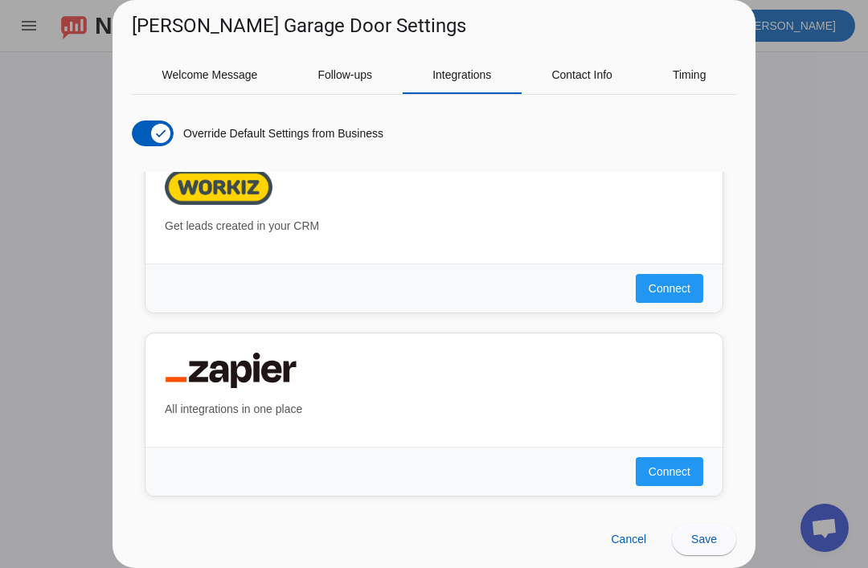
scroll to position [1716, 0]
click at [717, 534] on span at bounding box center [704, 539] width 64 height 39
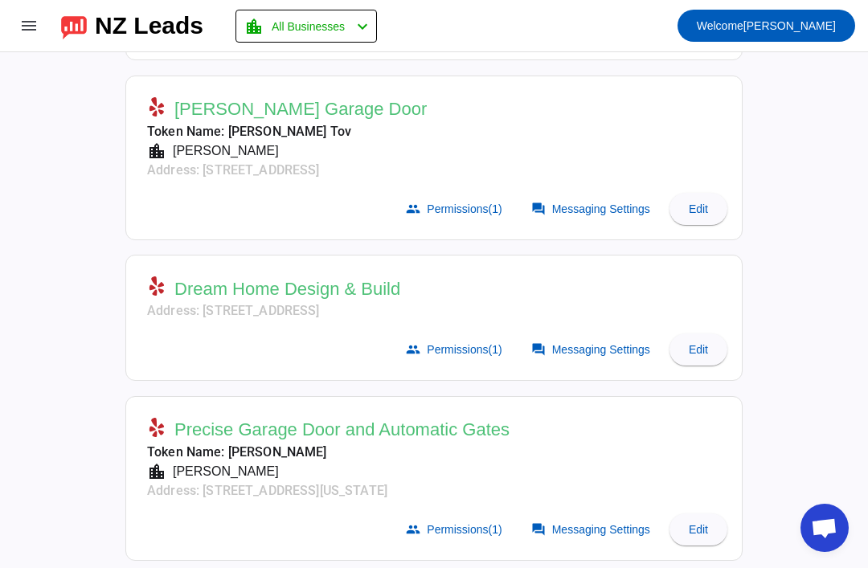
click at [589, 197] on span at bounding box center [591, 209] width 141 height 32
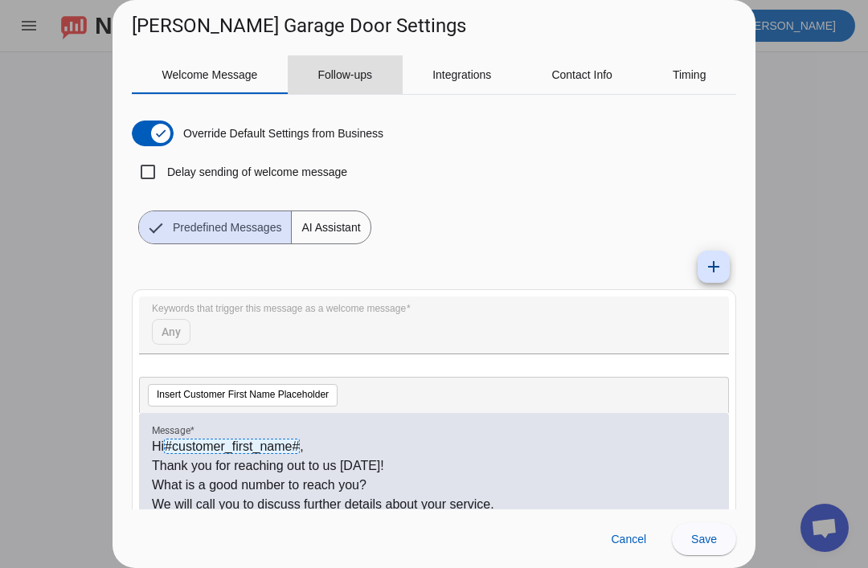
click at [355, 80] on span "Follow-ups" at bounding box center [344, 74] width 55 height 11
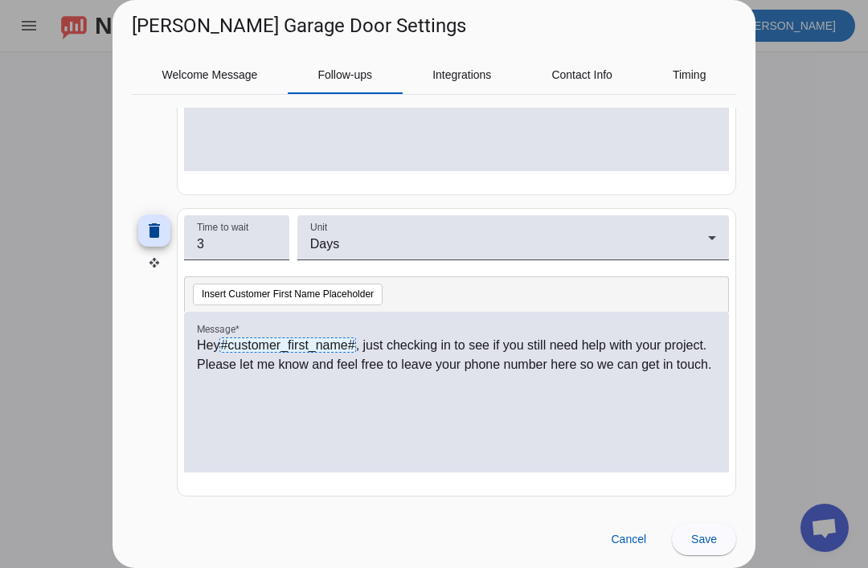
scroll to position [634, 0]
click at [640, 554] on span at bounding box center [628, 539] width 61 height 32
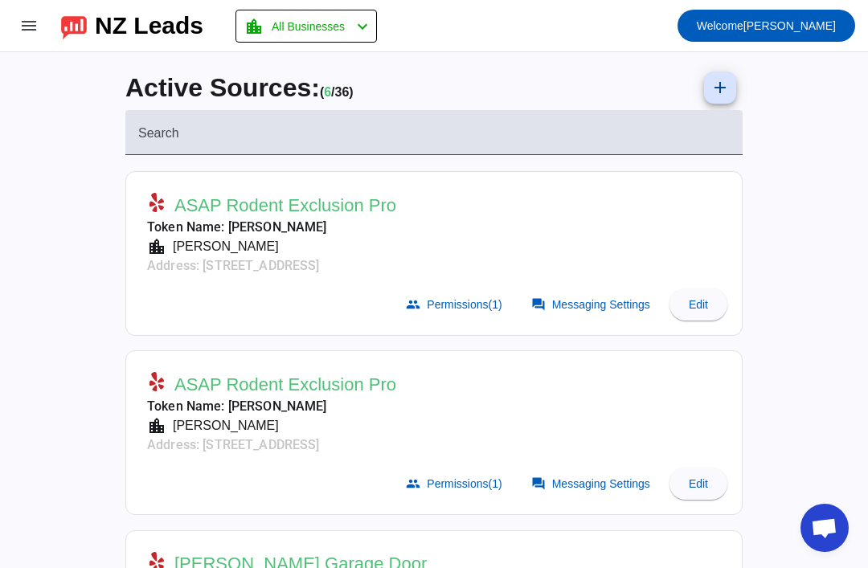
scroll to position [0, 0]
click at [178, 24] on div "NZ Leads" at bounding box center [149, 25] width 108 height 22
